Goal: Information Seeking & Learning: Learn about a topic

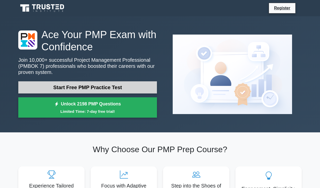
click at [94, 88] on link "Start Free PMP Practice Test" at bounding box center [87, 87] width 139 height 12
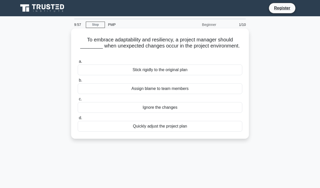
click at [174, 86] on div "Assign blame to team members" at bounding box center [160, 88] width 164 height 11
click at [78, 82] on input "b. Assign blame to team members" at bounding box center [78, 80] width 0 height 3
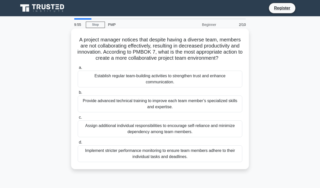
click at [207, 63] on div "A project manager notices that despite having a diverse team, members are not c…" at bounding box center [160, 98] width 174 height 136
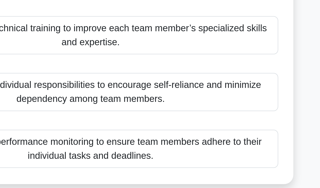
scroll to position [72, 0]
